Goal: Task Accomplishment & Management: Manage account settings

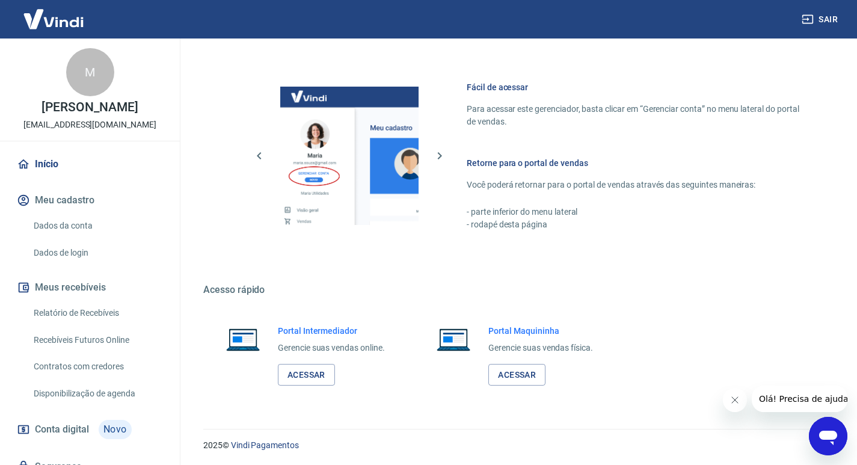
scroll to position [621, 0]
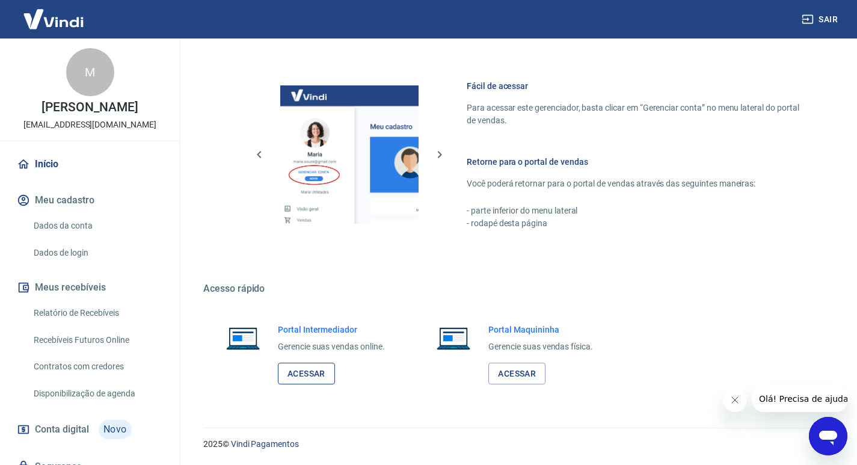
click at [312, 372] on link "Acessar" at bounding box center [306, 373] width 57 height 22
click at [518, 373] on link "Acessar" at bounding box center [516, 373] width 57 height 22
click at [263, 445] on link "Vindi Pagamentos" at bounding box center [265, 444] width 68 height 10
click at [304, 375] on link "Acessar" at bounding box center [306, 373] width 57 height 22
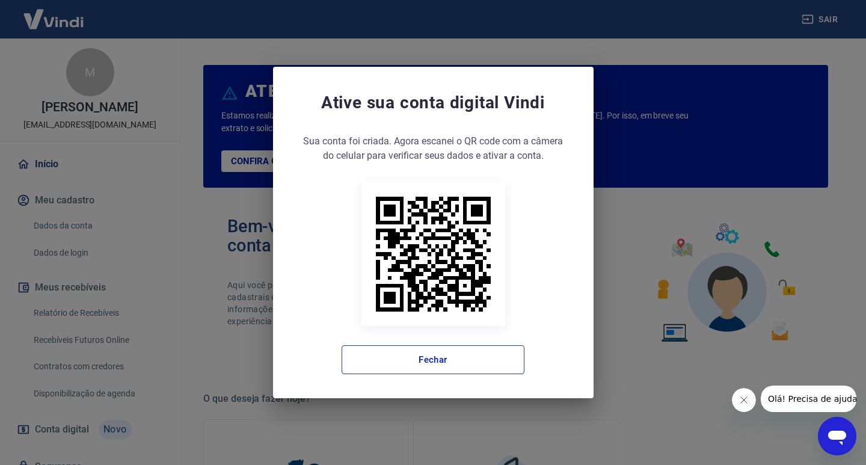
click at [428, 357] on button "Fechar" at bounding box center [432, 359] width 183 height 29
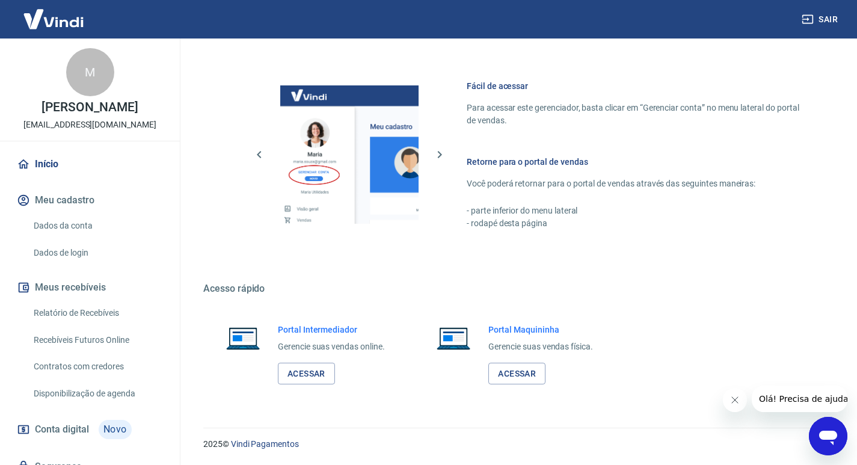
click at [71, 225] on link "Dados da conta" at bounding box center [97, 225] width 136 height 25
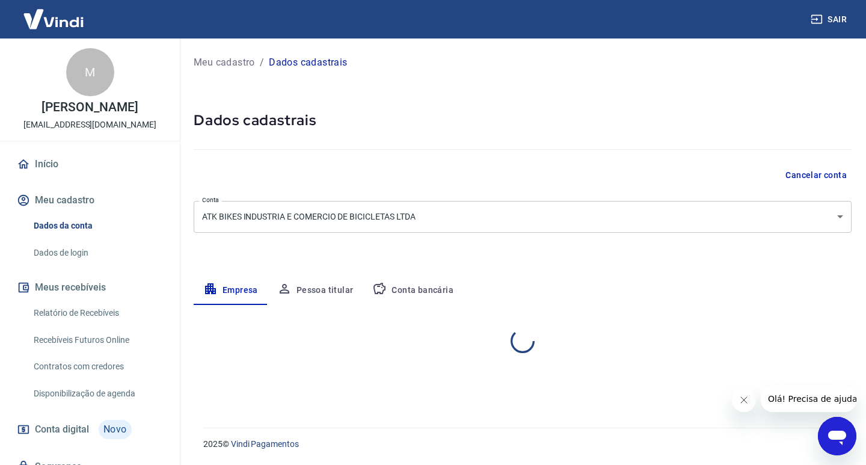
select select "PR"
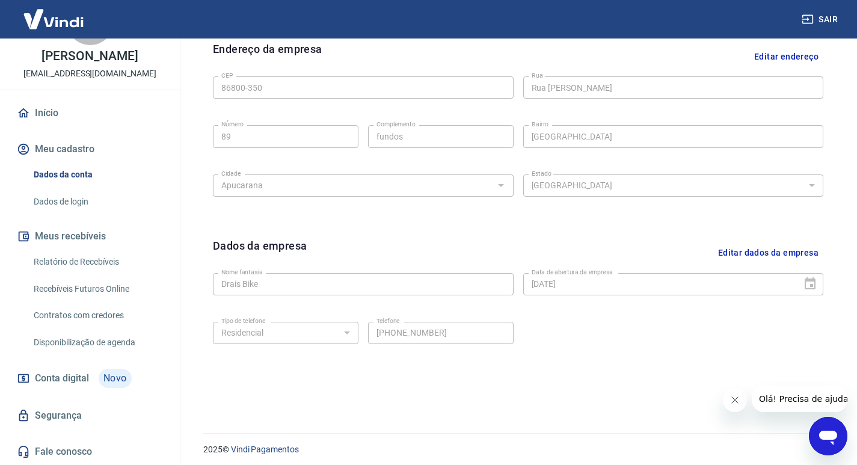
scroll to position [402, 0]
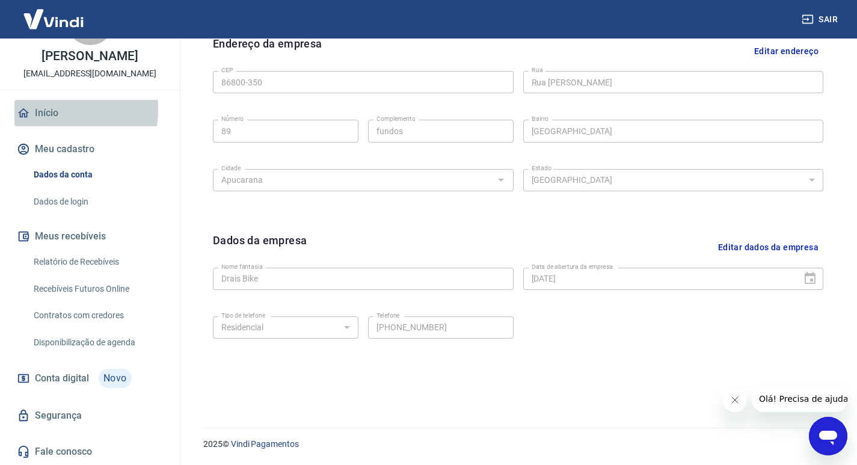
click at [41, 109] on link "Início" at bounding box center [89, 113] width 151 height 26
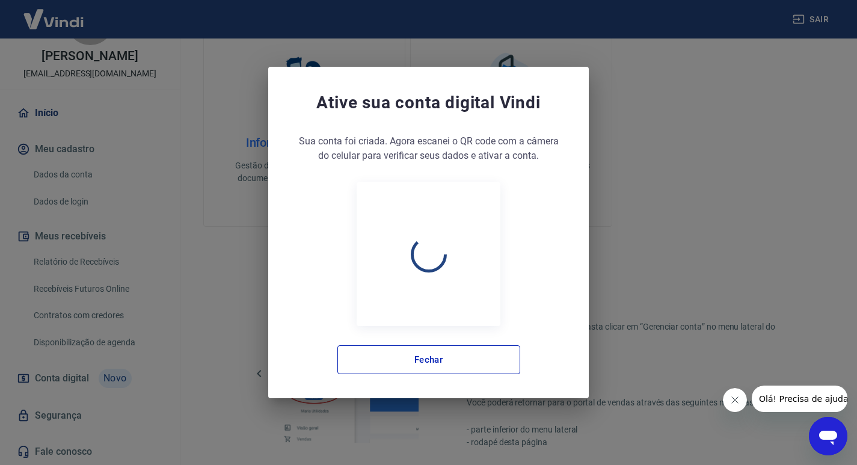
scroll to position [621, 0]
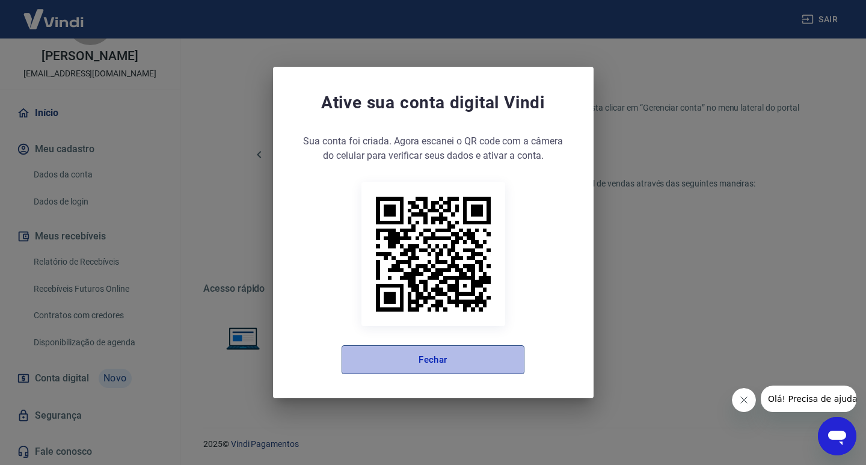
click at [508, 358] on button "Fechar" at bounding box center [432, 359] width 183 height 29
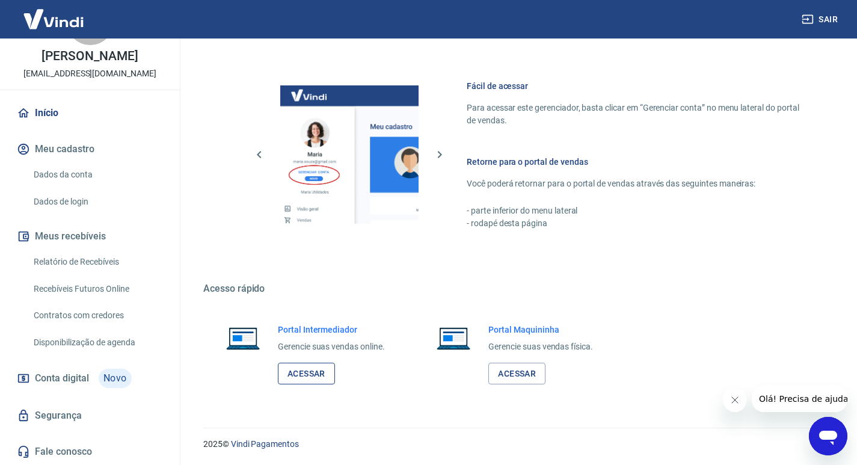
click at [300, 372] on link "Acessar" at bounding box center [306, 373] width 57 height 22
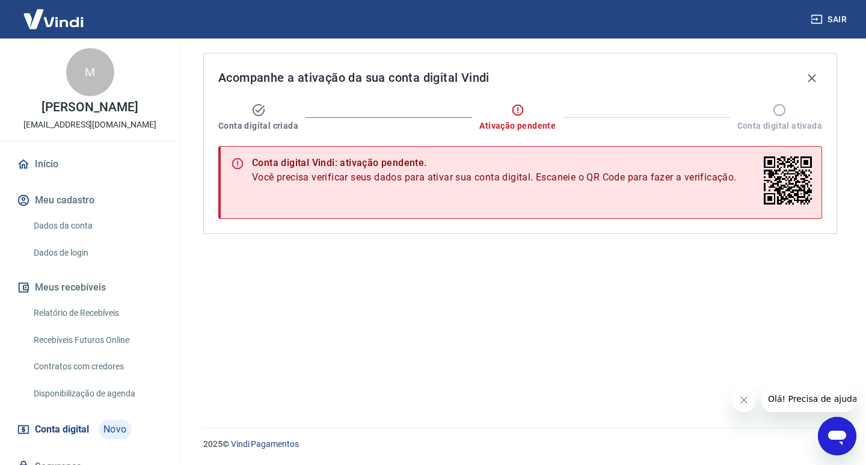
scroll to position [51, 0]
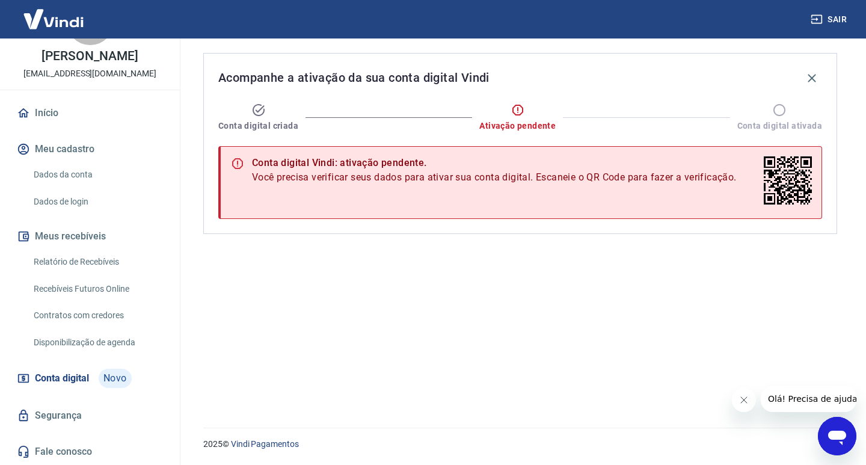
click at [778, 108] on icon at bounding box center [779, 110] width 14 height 14
click at [778, 123] on span "Conta digital ativada" at bounding box center [779, 126] width 85 height 12
click at [511, 126] on span "Ativação pendente" at bounding box center [517, 126] width 76 height 12
click at [60, 378] on span "Conta digital" at bounding box center [62, 378] width 54 height 17
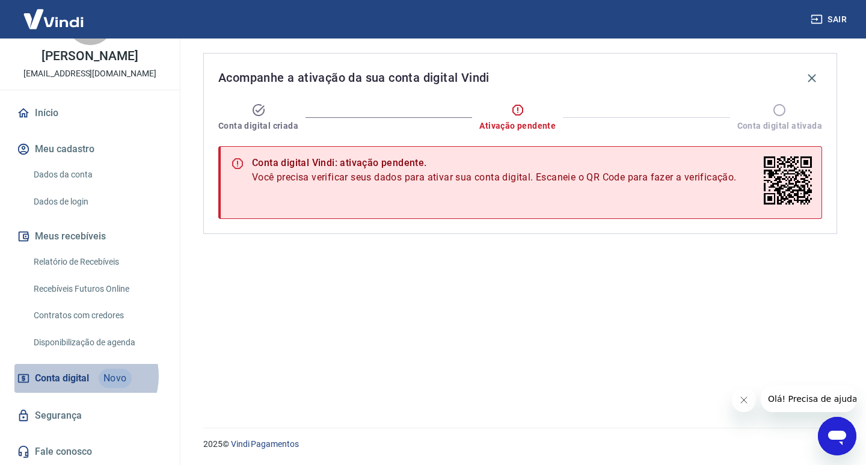
click at [85, 376] on span "Conta digital" at bounding box center [62, 378] width 54 height 17
click at [77, 176] on link "Dados da conta" at bounding box center [97, 174] width 136 height 25
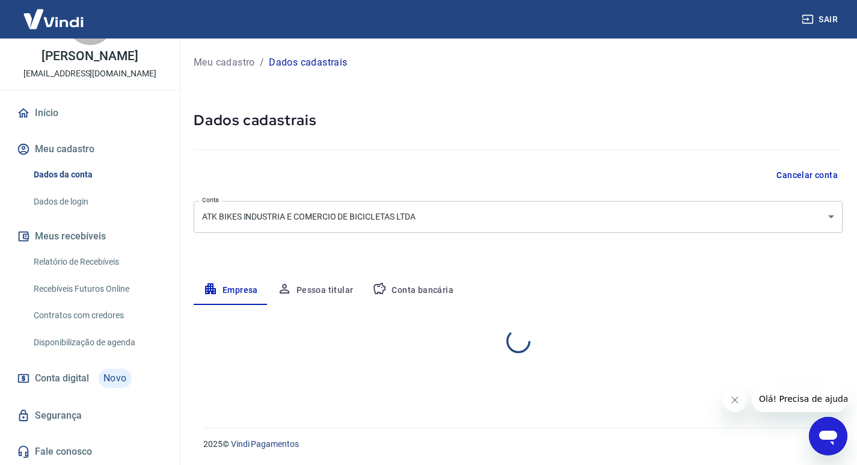
select select "PR"
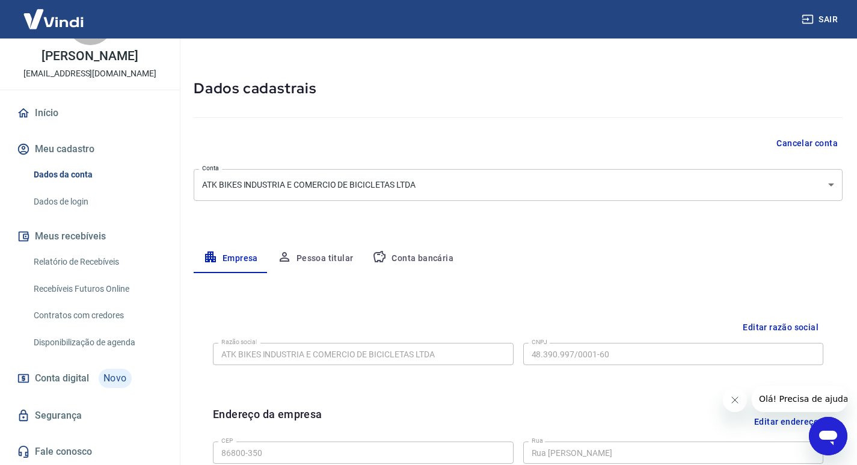
scroll to position [60, 0]
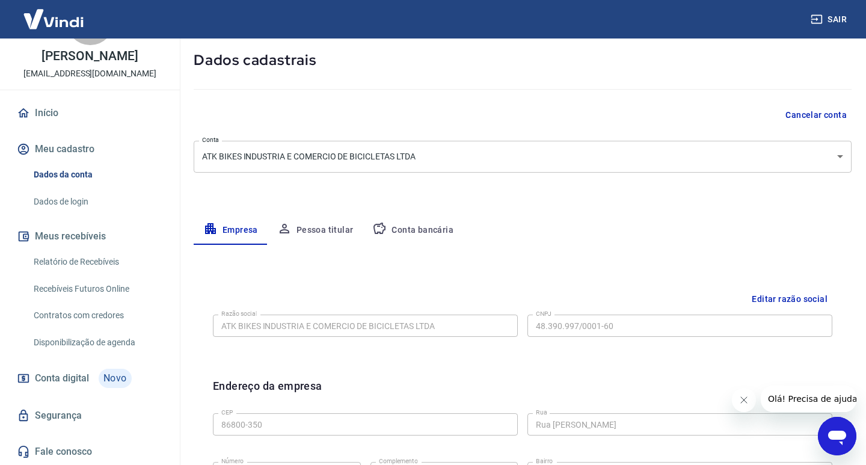
click at [829, 156] on body "Sair M Marta Cristina Verona atkbikes@sapocaco.com.br Início Meu cadastro Dados…" at bounding box center [433, 172] width 866 height 465
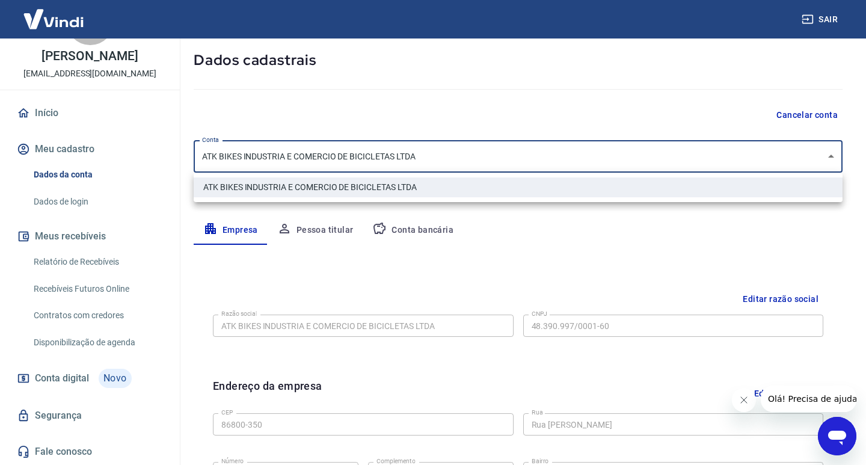
click at [829, 156] on div at bounding box center [433, 232] width 866 height 465
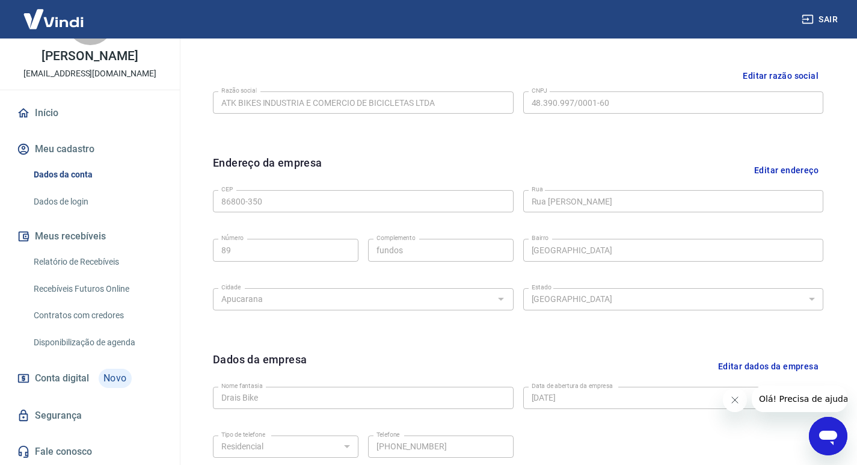
scroll to position [282, 0]
click at [63, 203] on link "Dados de login" at bounding box center [97, 201] width 136 height 25
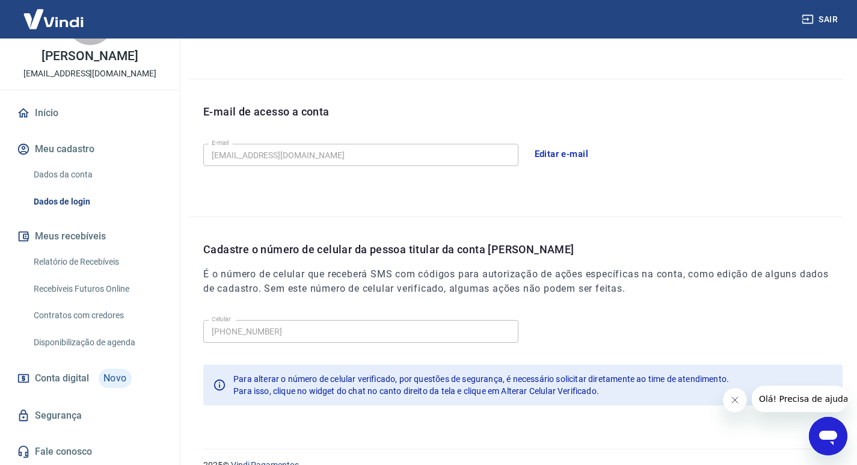
scroll to position [305, 0]
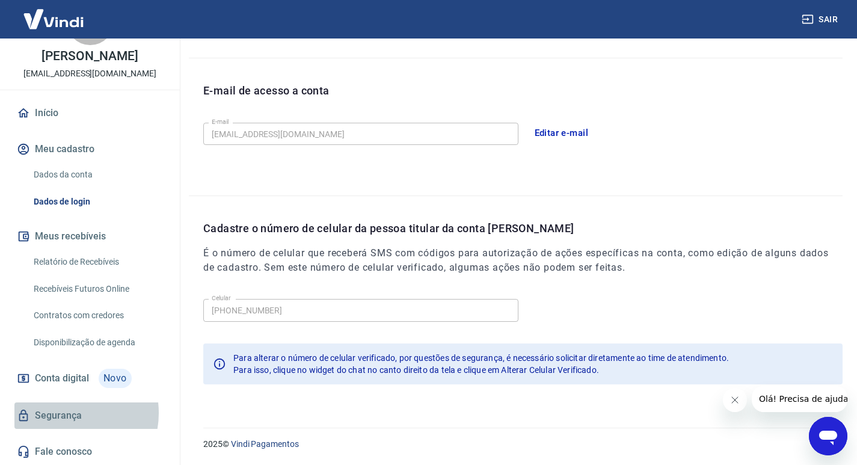
click at [63, 412] on link "Segurança" at bounding box center [89, 415] width 151 height 26
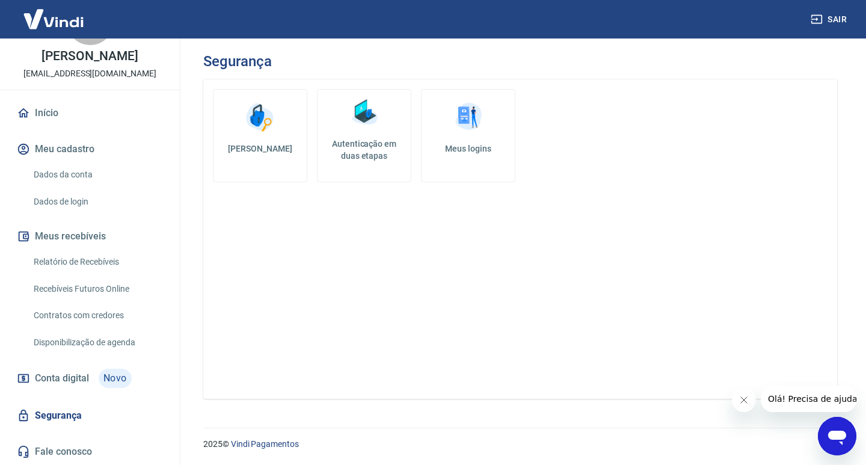
click at [394, 126] on link "Autenticação em duas etapas" at bounding box center [364, 135] width 94 height 93
click at [371, 138] on h5 "Autenticação em duas etapas" at bounding box center [364, 150] width 84 height 24
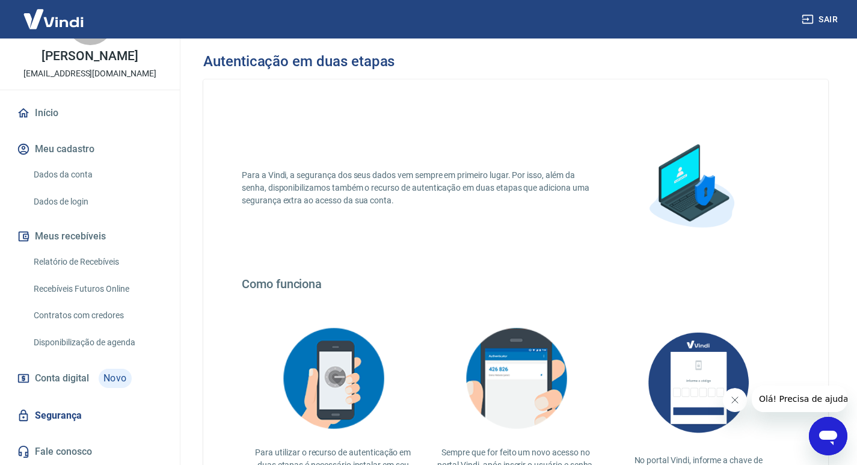
click at [69, 23] on img at bounding box center [53, 19] width 78 height 37
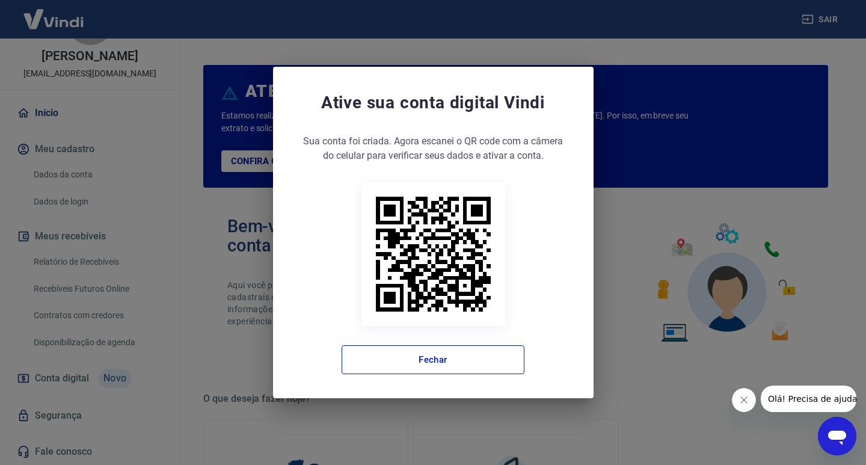
click at [69, 23] on div "Ative sua conta digital Vindi Sua conta foi criada. Agora clique no botão abaix…" at bounding box center [433, 232] width 866 height 465
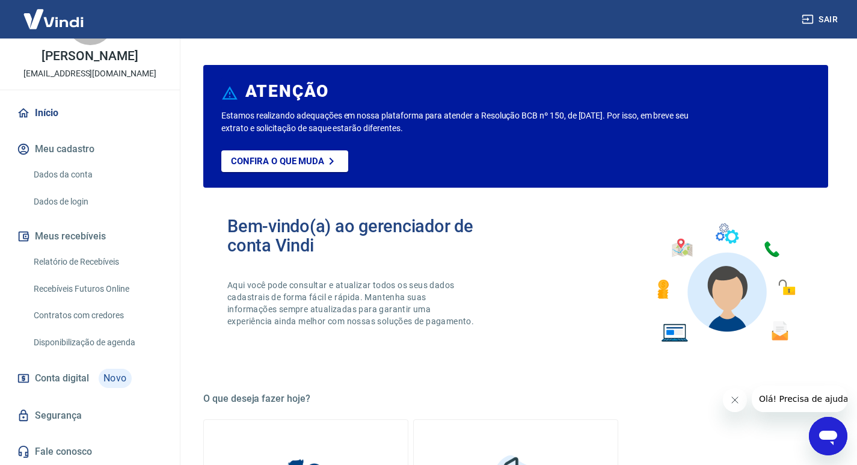
click at [826, 15] on button "Sair" at bounding box center [820, 19] width 43 height 22
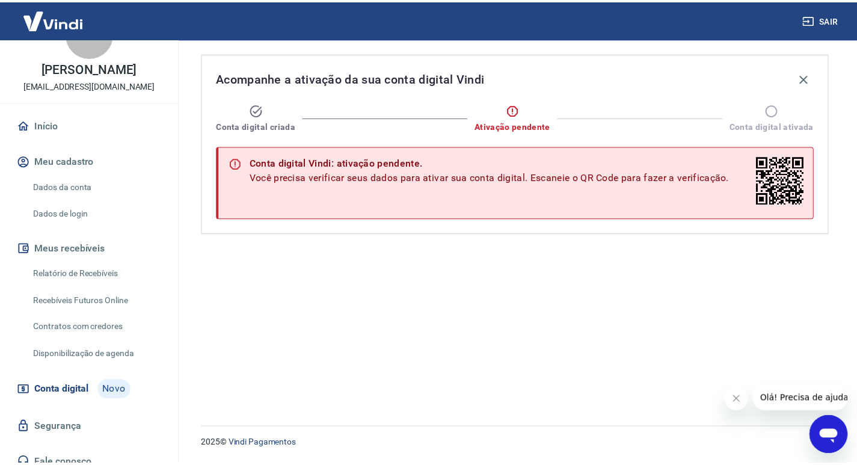
scroll to position [51, 0]
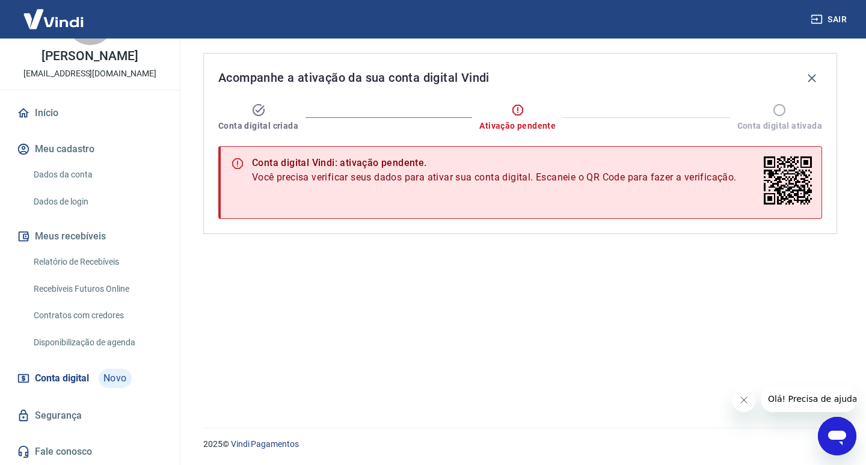
click at [46, 112] on link "Início" at bounding box center [89, 113] width 151 height 26
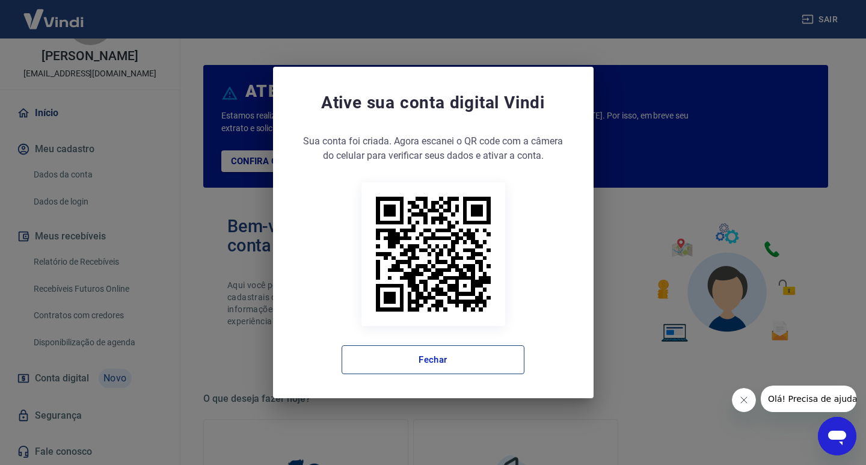
click at [445, 363] on button "Fechar" at bounding box center [432, 359] width 183 height 29
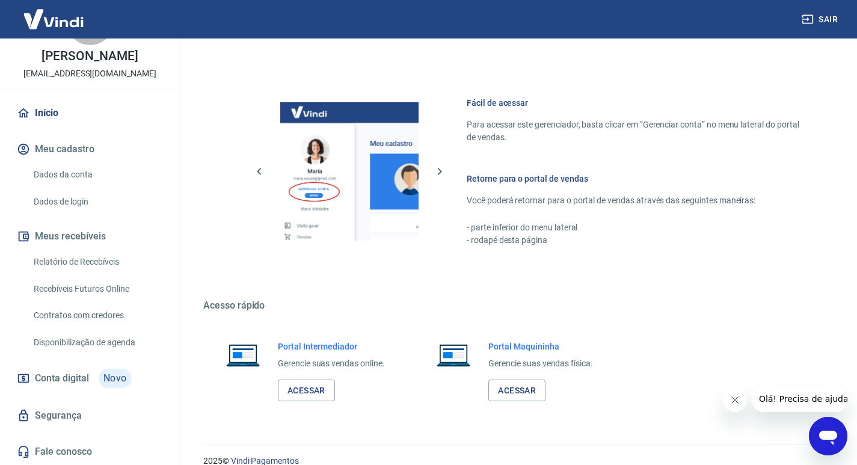
scroll to position [621, 0]
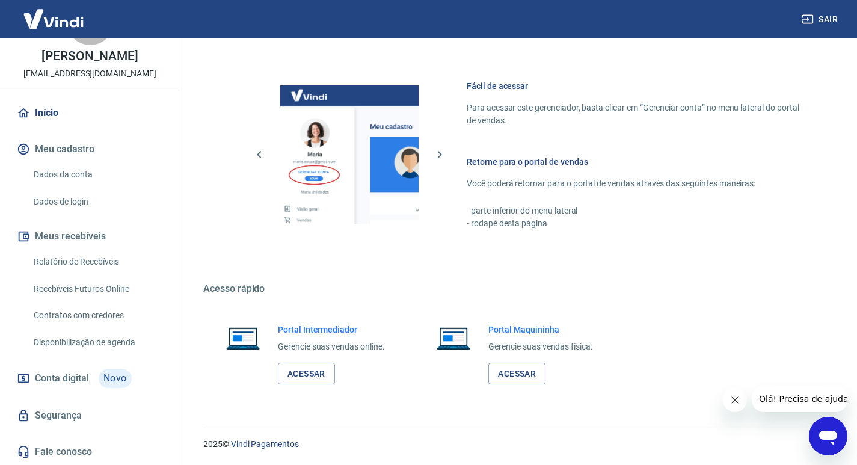
click at [66, 416] on link "Segurança" at bounding box center [89, 415] width 151 height 26
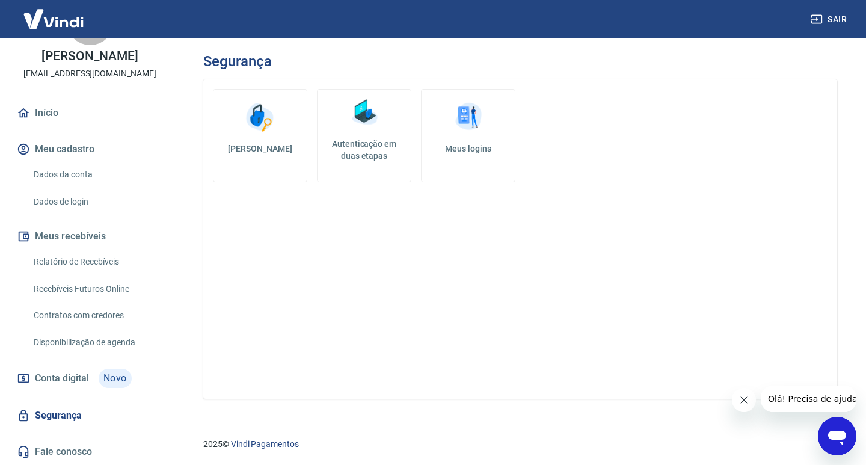
click at [383, 129] on link "Autenticação em duas etapas" at bounding box center [364, 135] width 94 height 93
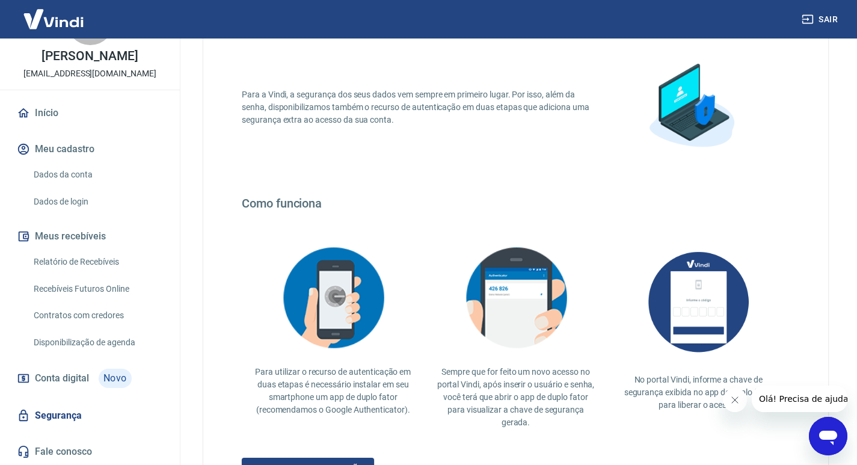
scroll to position [200, 0]
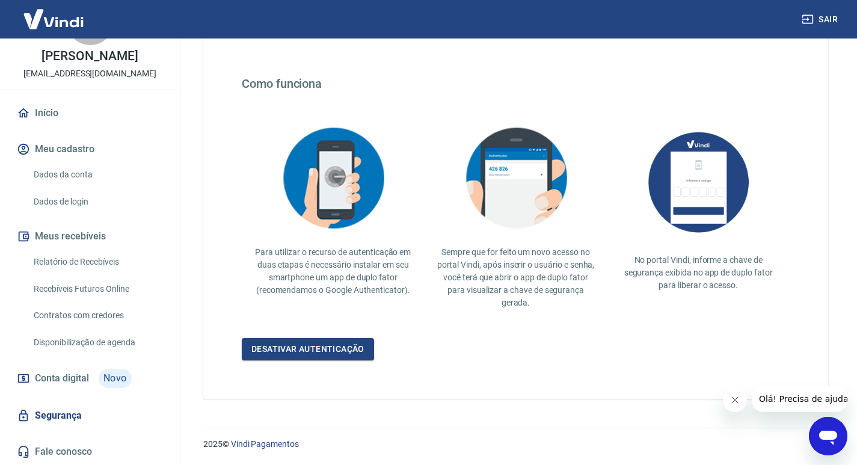
click at [69, 376] on span "Conta digital" at bounding box center [62, 378] width 54 height 17
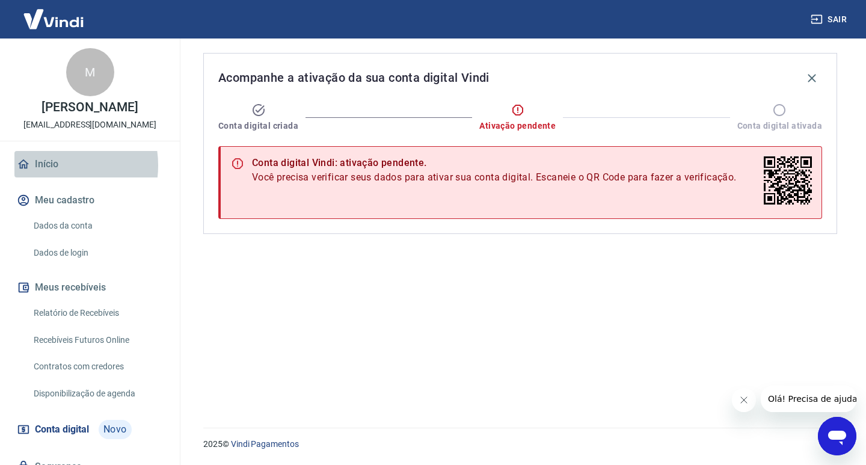
click at [50, 165] on link "Início" at bounding box center [89, 164] width 151 height 26
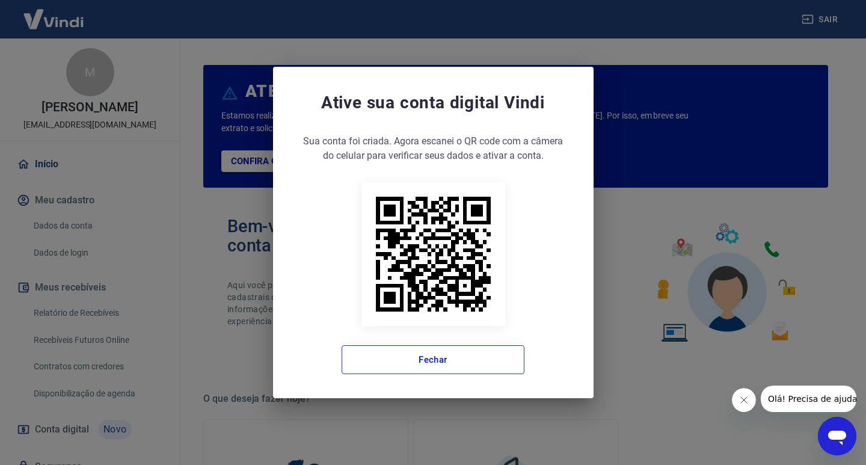
click at [499, 363] on button "Fechar" at bounding box center [432, 359] width 183 height 29
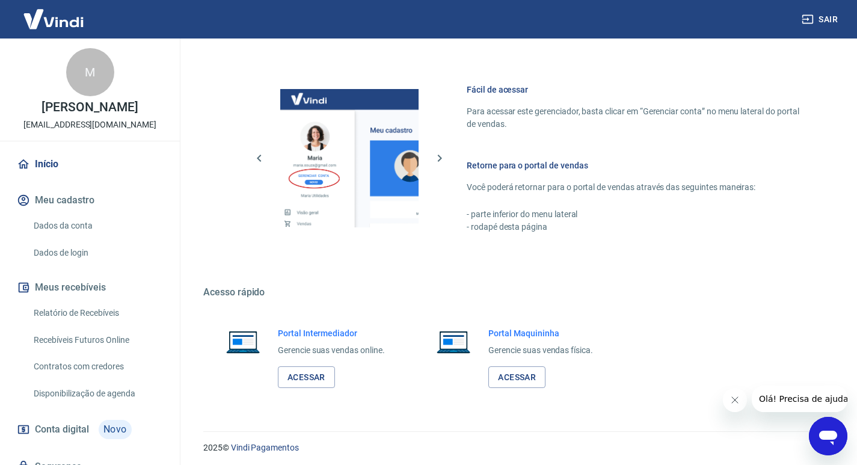
scroll to position [621, 0]
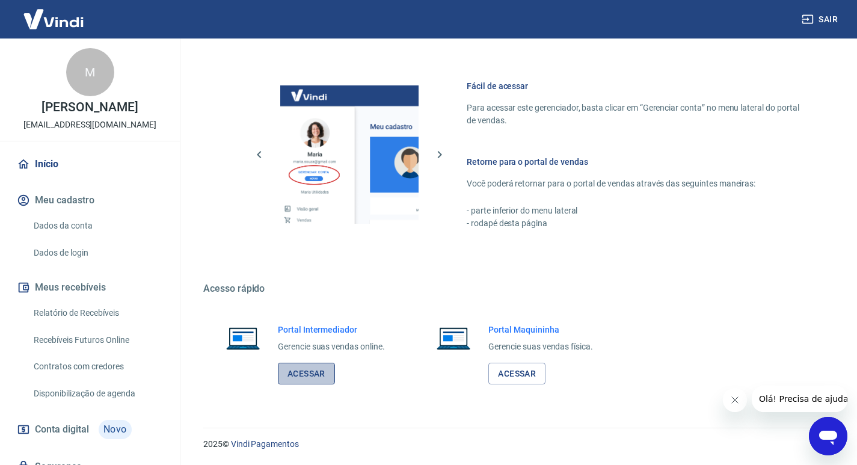
click at [315, 372] on link "Acessar" at bounding box center [306, 373] width 57 height 22
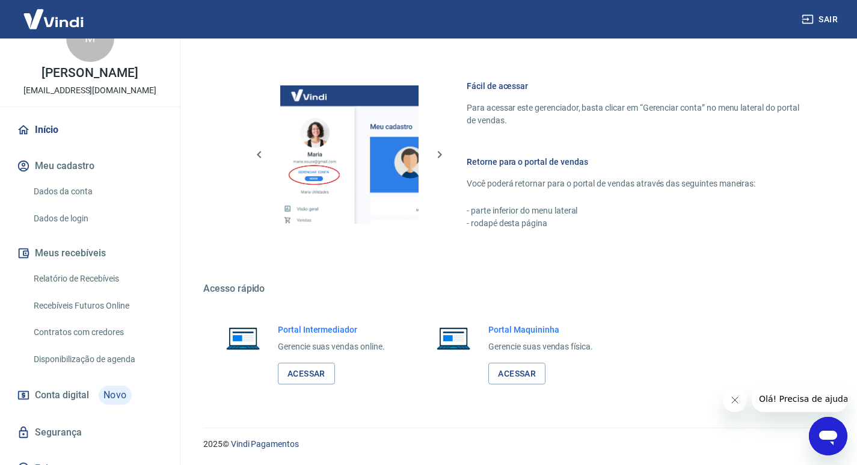
scroll to position [51, 0]
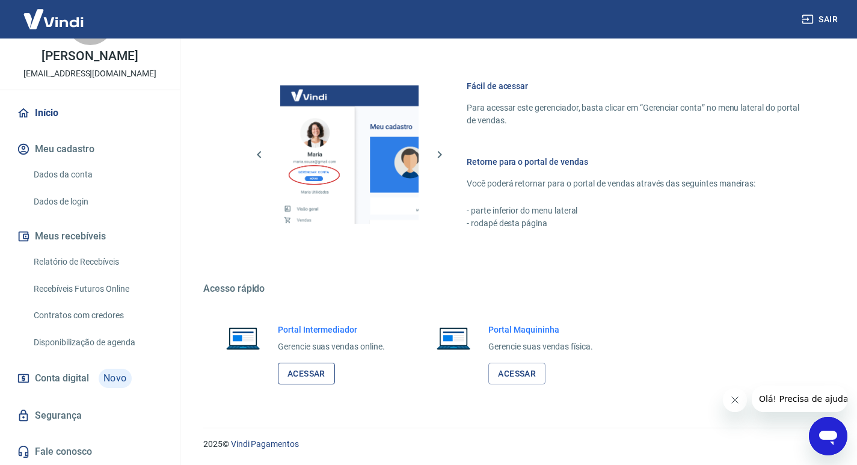
click at [309, 374] on link "Acessar" at bounding box center [306, 373] width 57 height 22
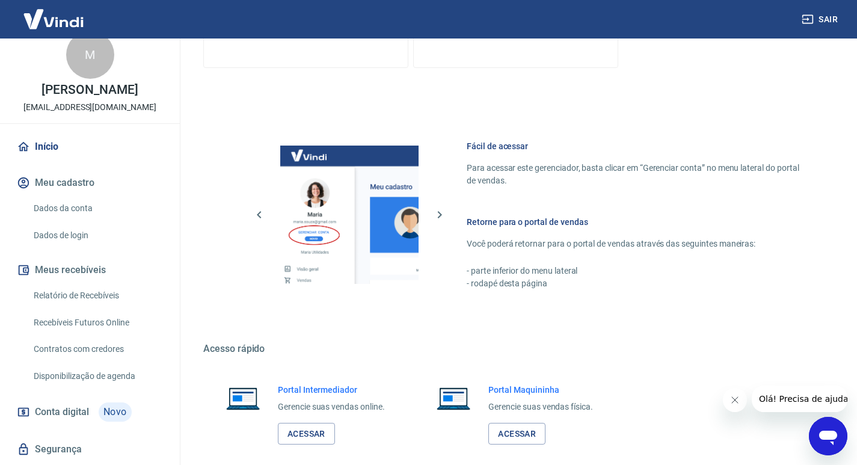
scroll to position [0, 0]
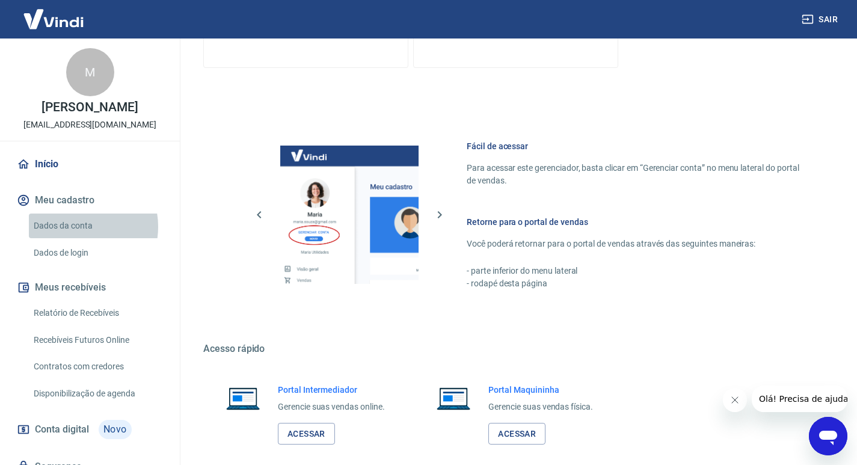
click at [74, 227] on link "Dados da conta" at bounding box center [97, 225] width 136 height 25
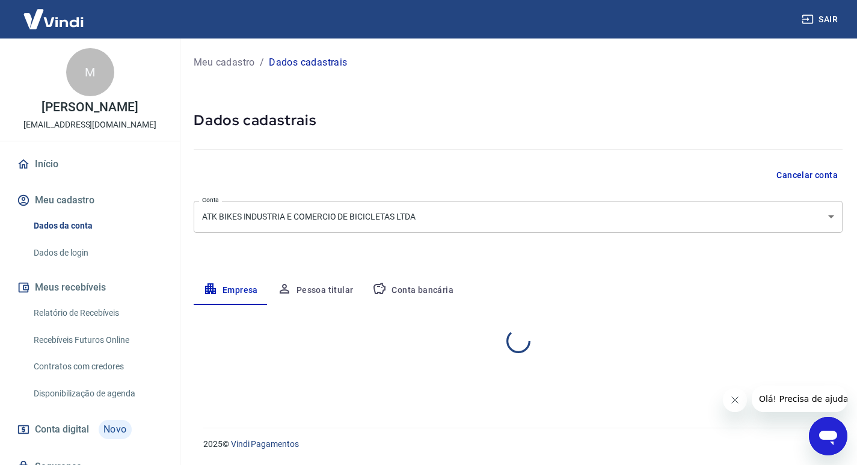
select select "PR"
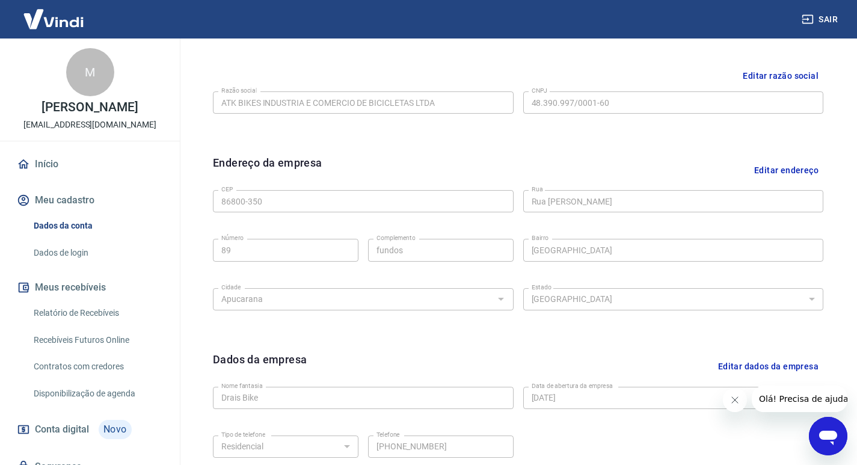
scroll to position [222, 0]
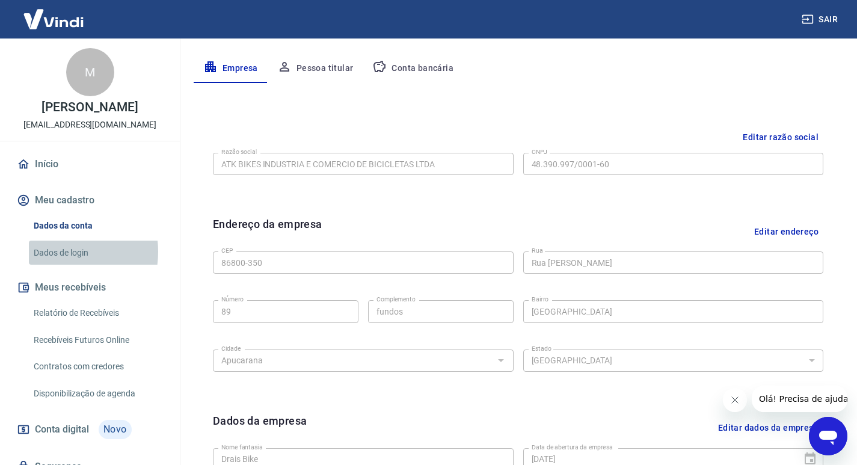
click at [54, 251] on link "Dados de login" at bounding box center [97, 252] width 136 height 25
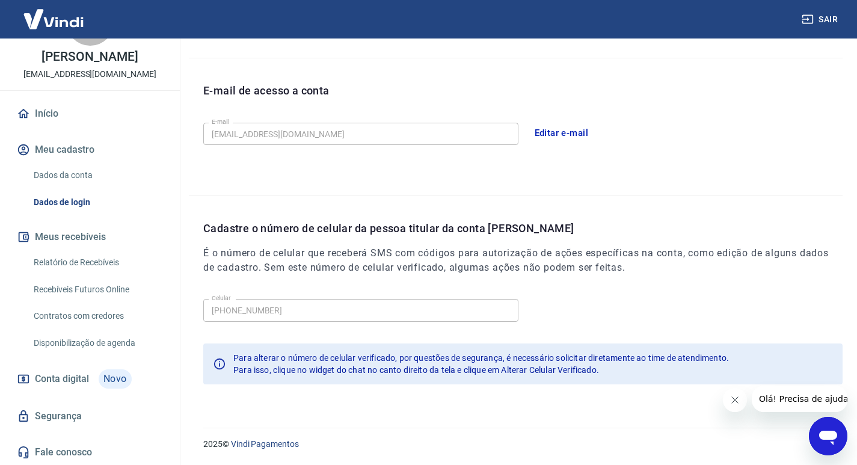
scroll to position [51, 0]
click at [60, 376] on span "Conta digital" at bounding box center [62, 378] width 54 height 17
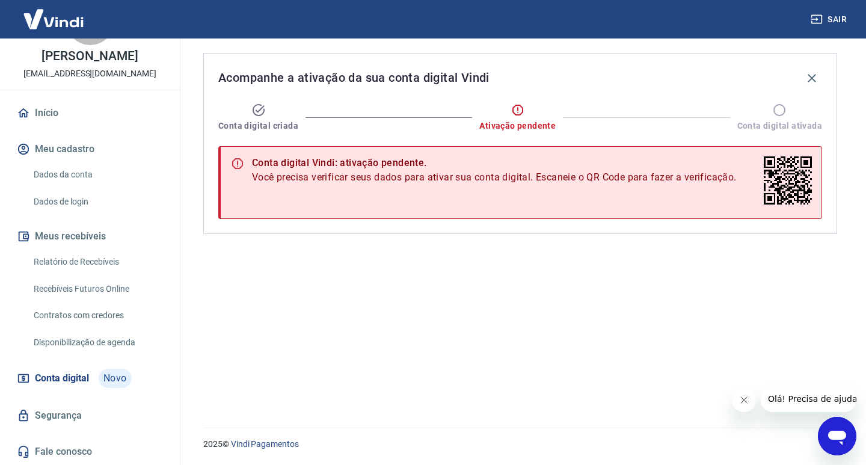
click at [61, 419] on link "Segurança" at bounding box center [89, 415] width 151 height 26
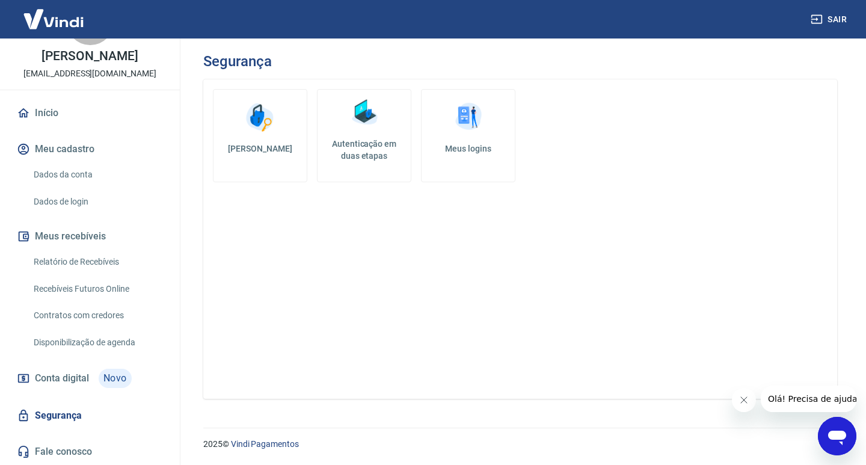
click at [495, 131] on link "Meus logins" at bounding box center [468, 135] width 94 height 93
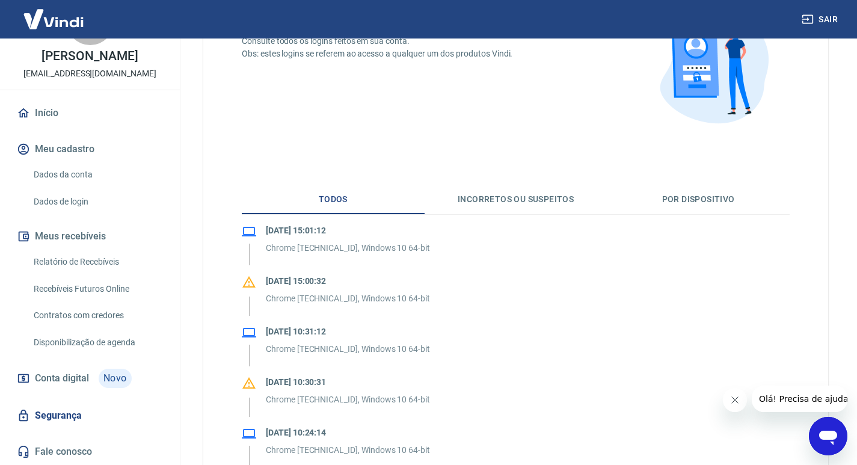
scroll to position [120, 0]
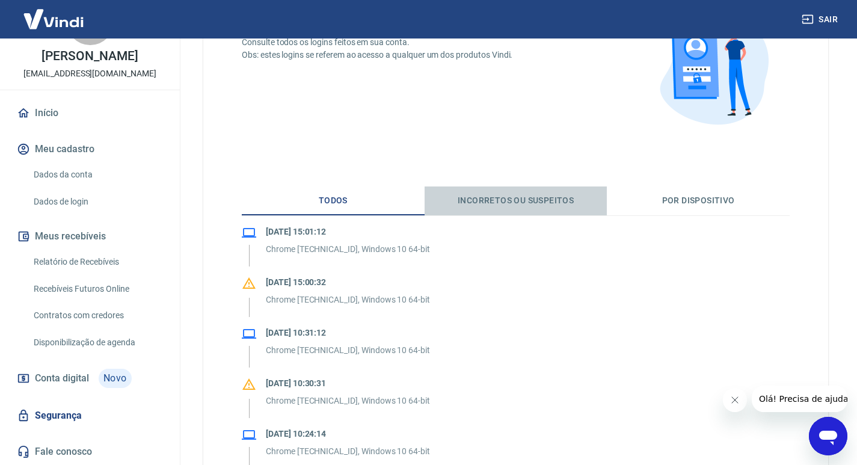
click at [509, 204] on button "Incorretos ou suspeitos" at bounding box center [515, 200] width 183 height 29
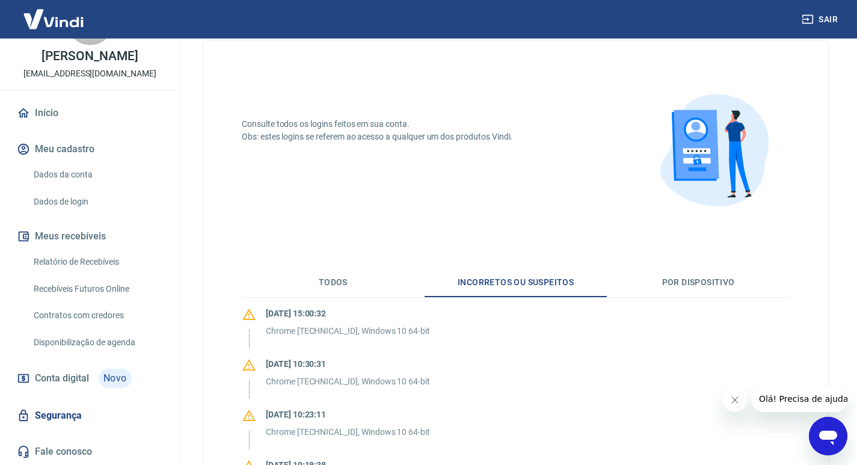
scroll to position [180, 0]
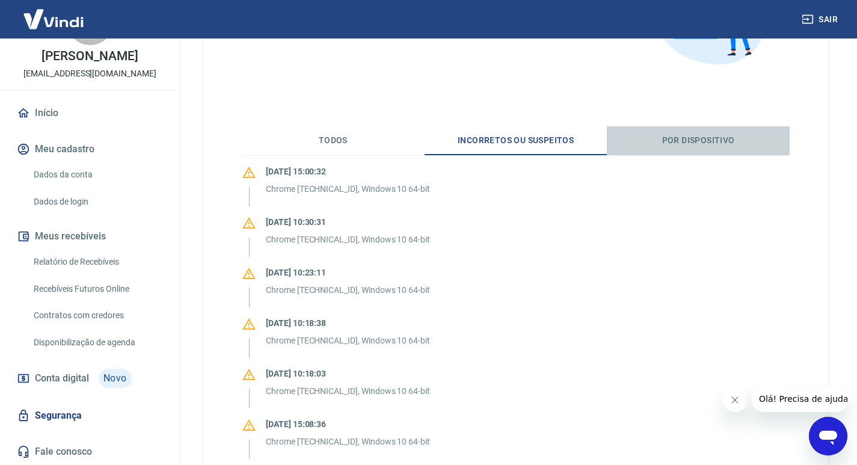
click at [697, 144] on button "Por dispositivo" at bounding box center [698, 140] width 183 height 29
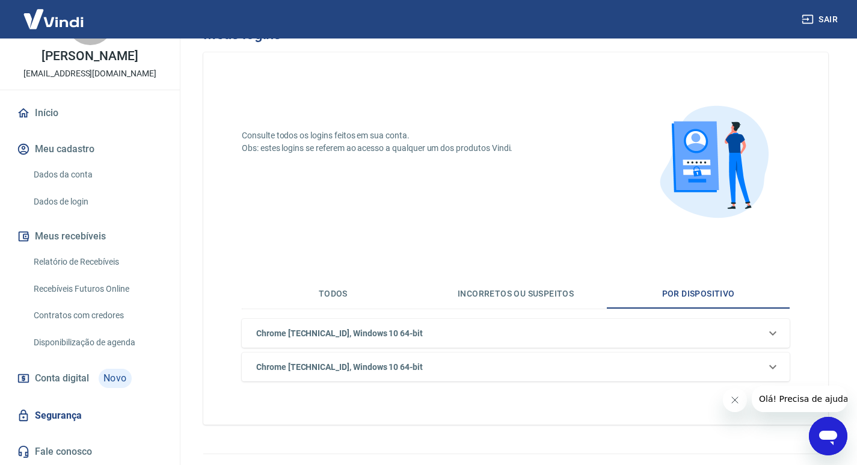
scroll to position [53, 0]
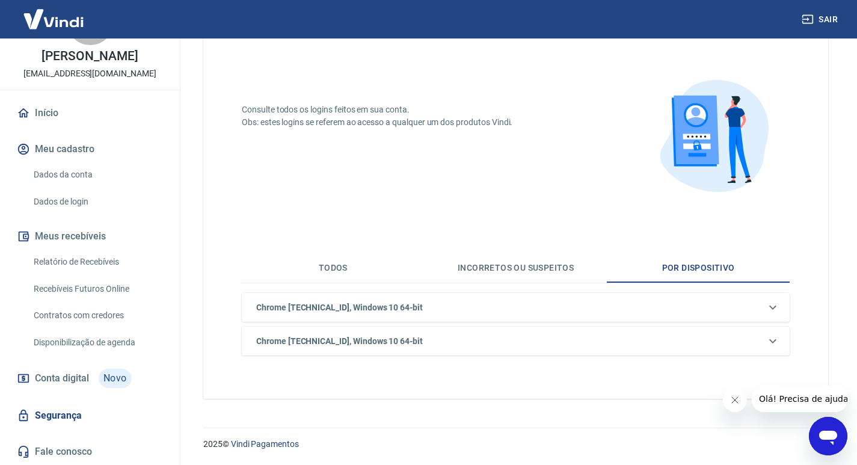
click at [771, 314] on icon at bounding box center [772, 307] width 14 height 14
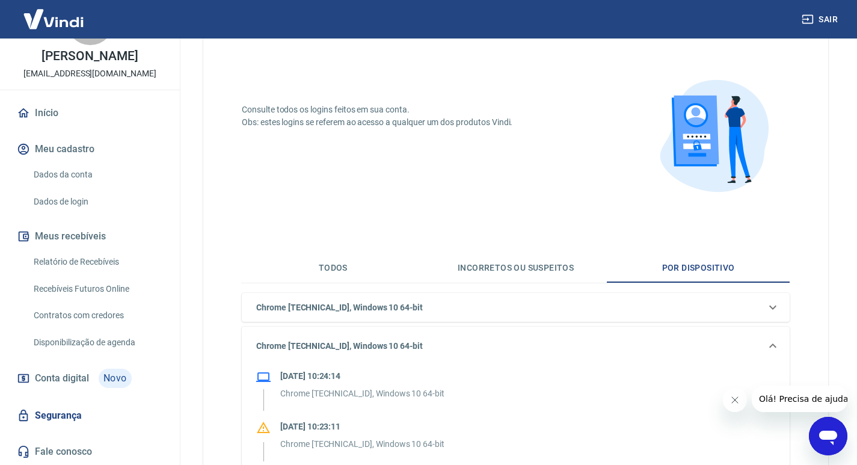
click at [771, 308] on icon at bounding box center [772, 307] width 7 height 4
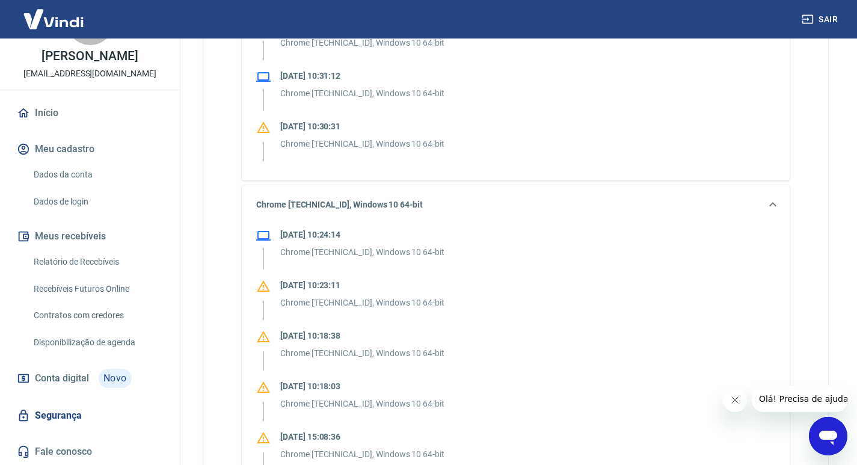
scroll to position [173, 0]
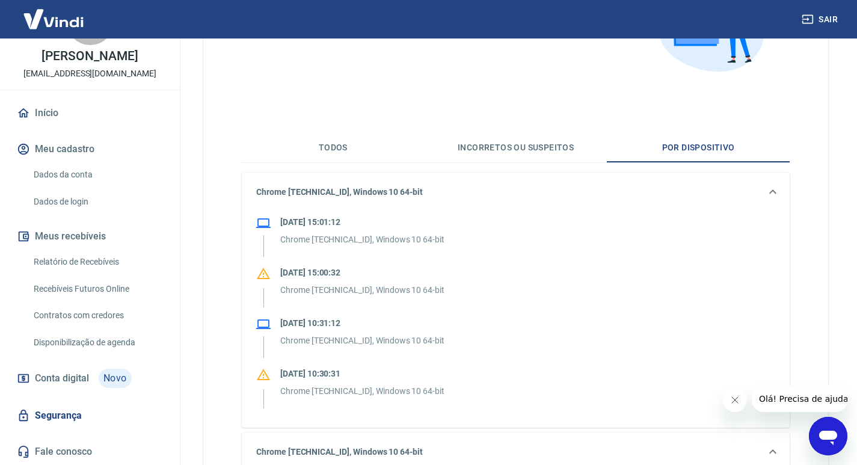
click at [501, 144] on button "Incorretos ou suspeitos" at bounding box center [515, 147] width 183 height 29
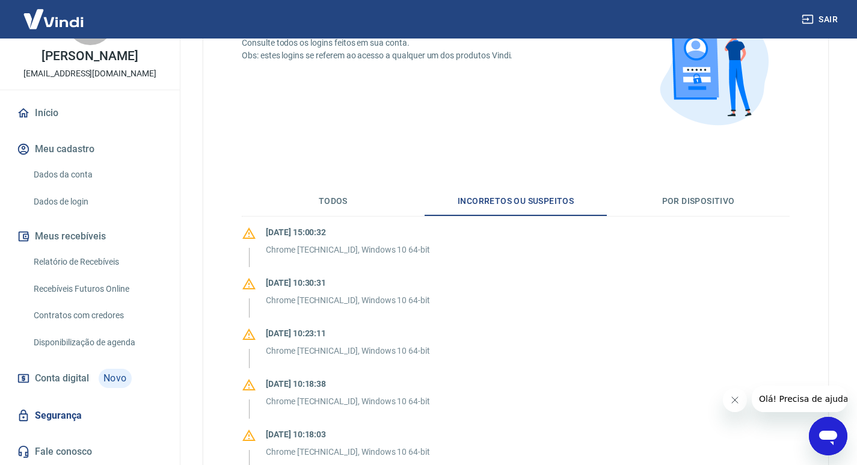
scroll to position [120, 0]
click at [683, 201] on button "Por dispositivo" at bounding box center [698, 200] width 183 height 29
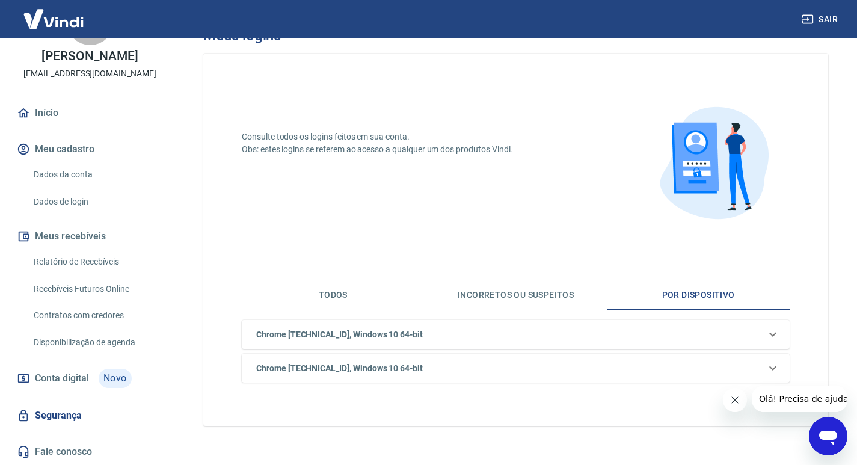
scroll to position [53, 0]
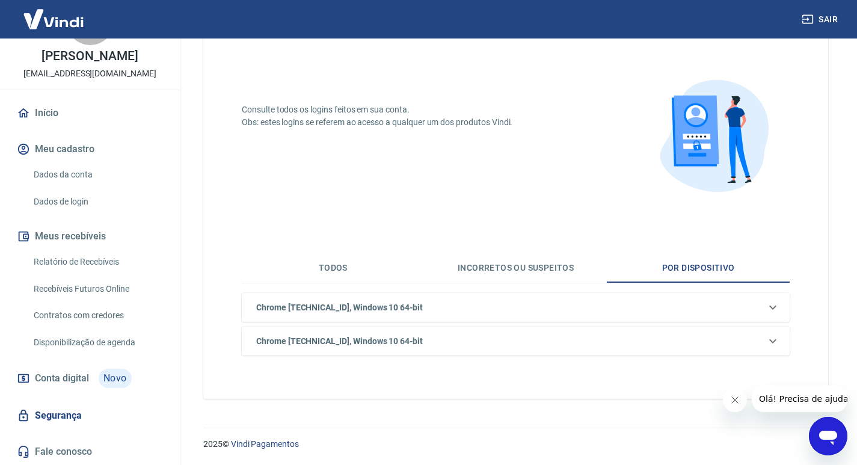
click at [528, 265] on button "Incorretos ou suspeitos" at bounding box center [515, 268] width 183 height 29
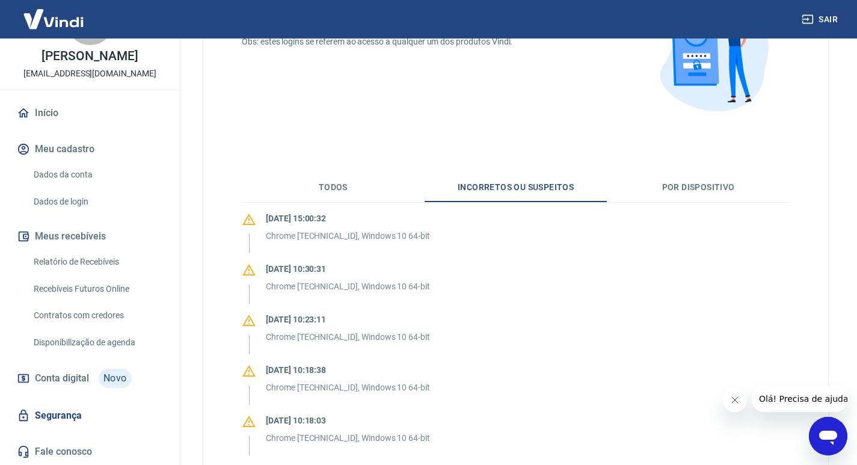
scroll to position [108, 0]
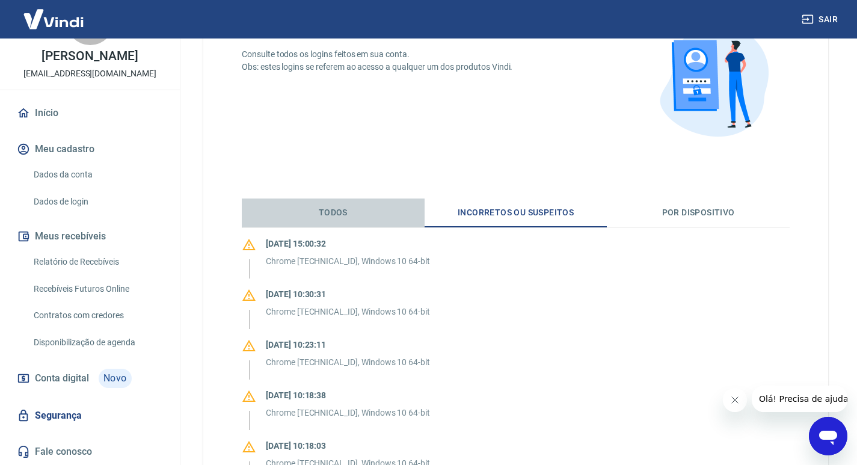
click at [334, 212] on button "Todos" at bounding box center [333, 212] width 183 height 29
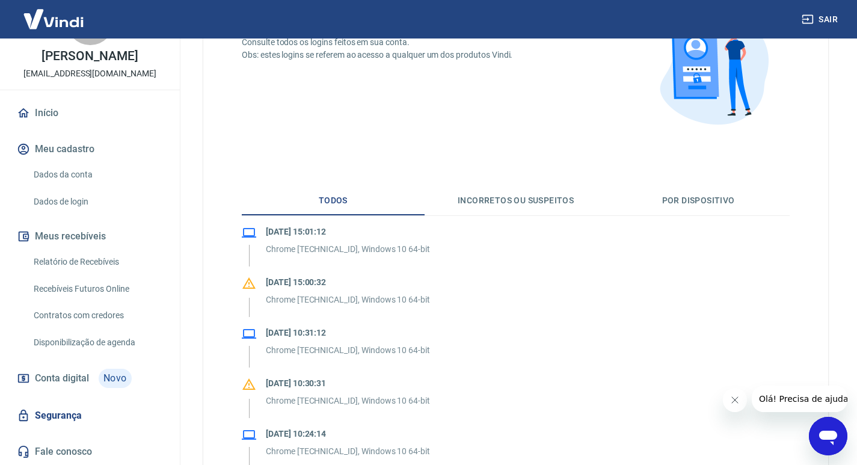
scroll to position [0, 0]
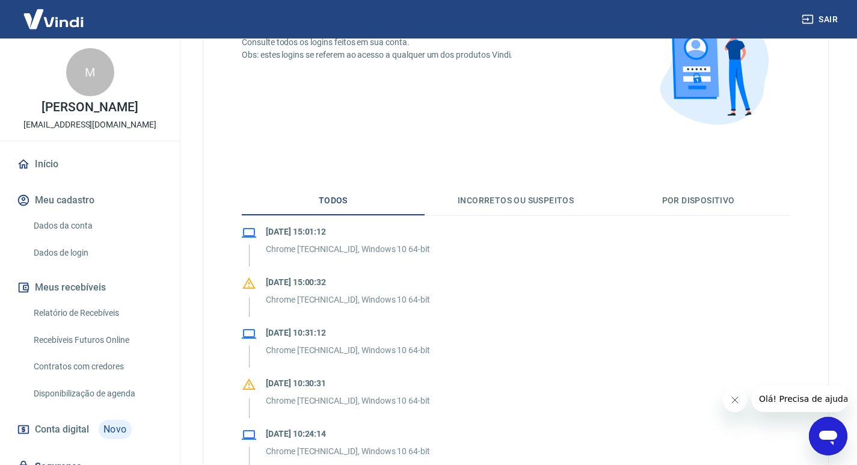
click at [43, 164] on link "Início" at bounding box center [89, 164] width 151 height 26
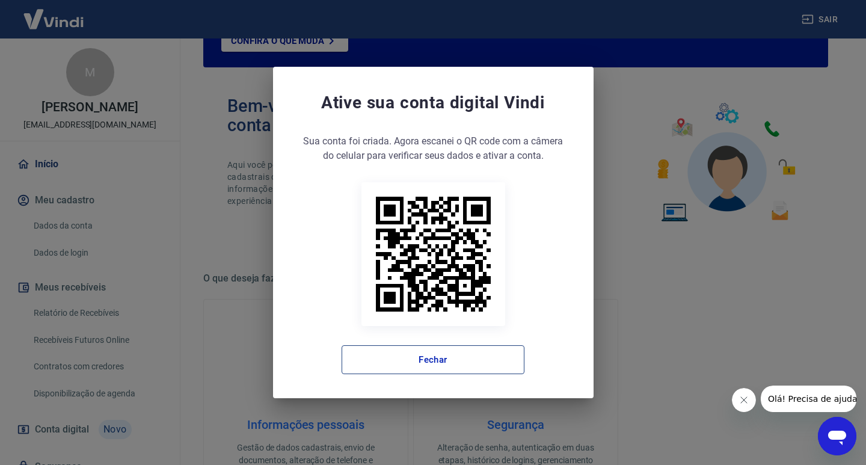
click at [500, 361] on button "Fechar" at bounding box center [432, 359] width 183 height 29
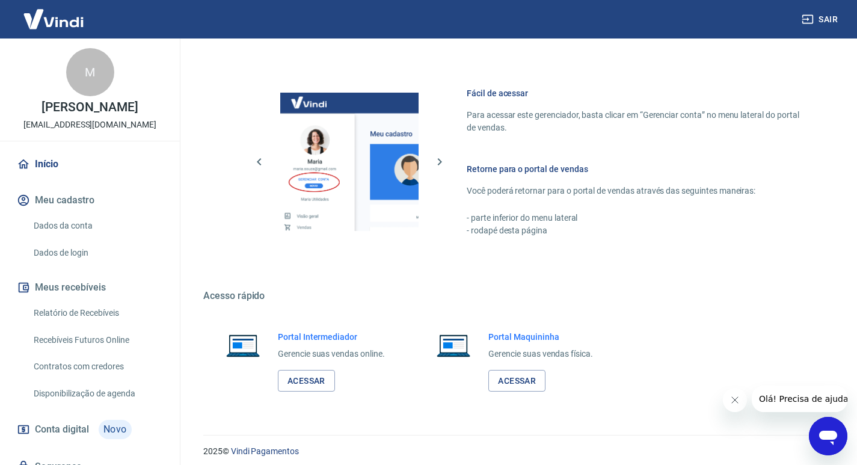
scroll to position [621, 0]
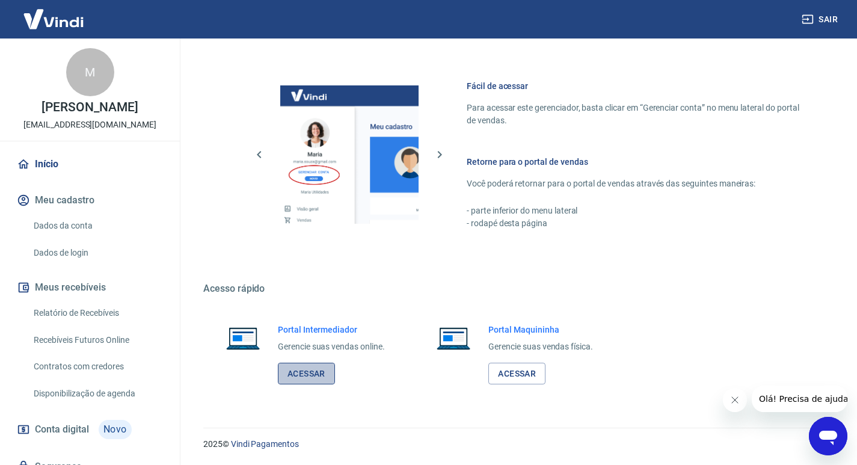
click at [316, 373] on link "Acessar" at bounding box center [306, 373] width 57 height 22
